Goal: Information Seeking & Learning: Understand process/instructions

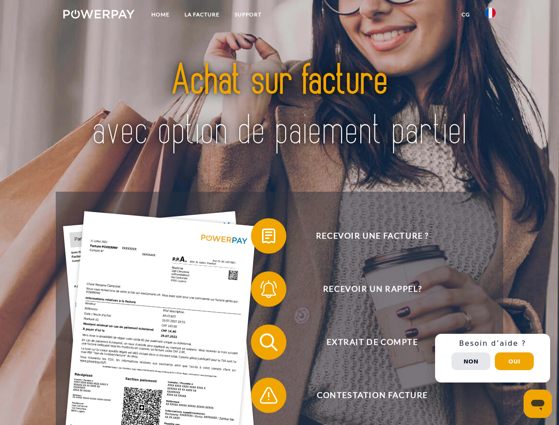
click at [99, 15] on img at bounding box center [98, 14] width 71 height 9
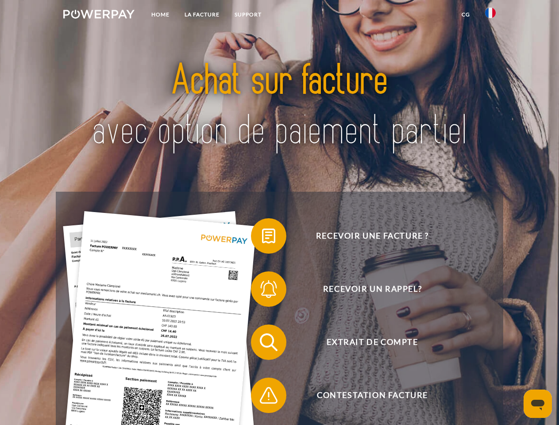
click at [490, 15] on img at bounding box center [490, 13] width 11 height 11
click at [465, 15] on link "CG" at bounding box center [465, 15] width 23 height 16
click at [262, 238] on span at bounding box center [255, 236] width 44 height 44
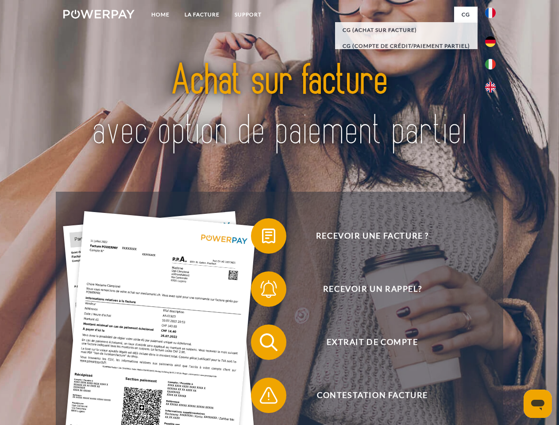
click at [262, 291] on span at bounding box center [255, 289] width 44 height 44
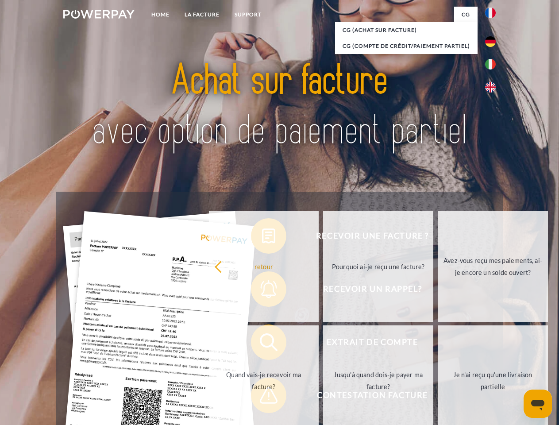
click at [323, 344] on link "Jusqu'à quand dois-je payer ma facture?" at bounding box center [378, 380] width 110 height 111
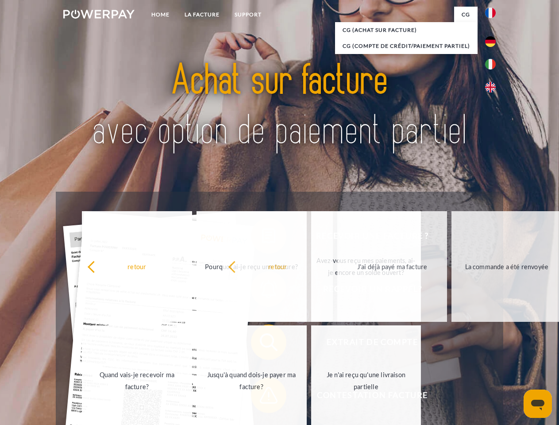
click at [262, 397] on span at bounding box center [255, 395] width 44 height 44
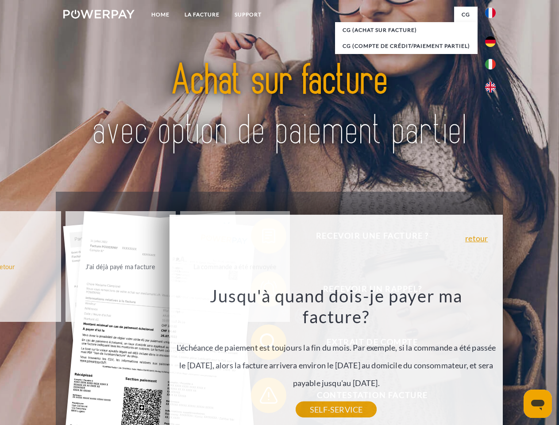
click at [492, 358] on div "Recevoir une facture ? Recevoir un rappel? Extrait de compte retour" at bounding box center [279, 369] width 447 height 354
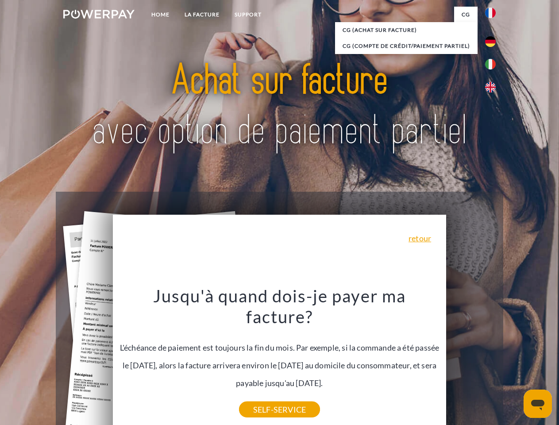
click at [471, 360] on span "Extrait de compte" at bounding box center [372, 341] width 217 height 35
click at [514, 361] on header "Home LA FACTURE Support" at bounding box center [279, 305] width 559 height 611
